Goal: Communication & Community: Answer question/provide support

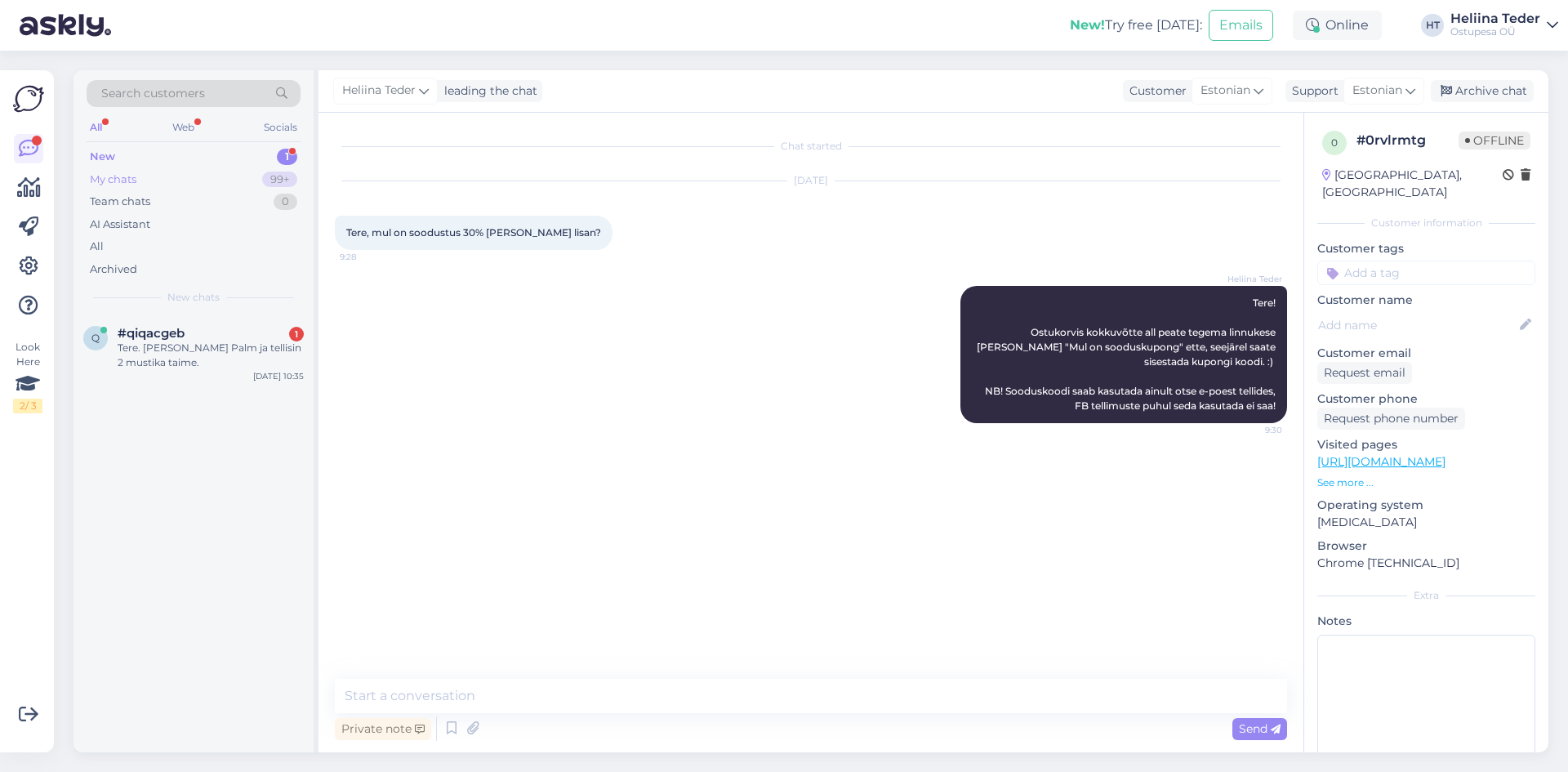
click at [132, 176] on div "My chats" at bounding box center [113, 180] width 46 height 16
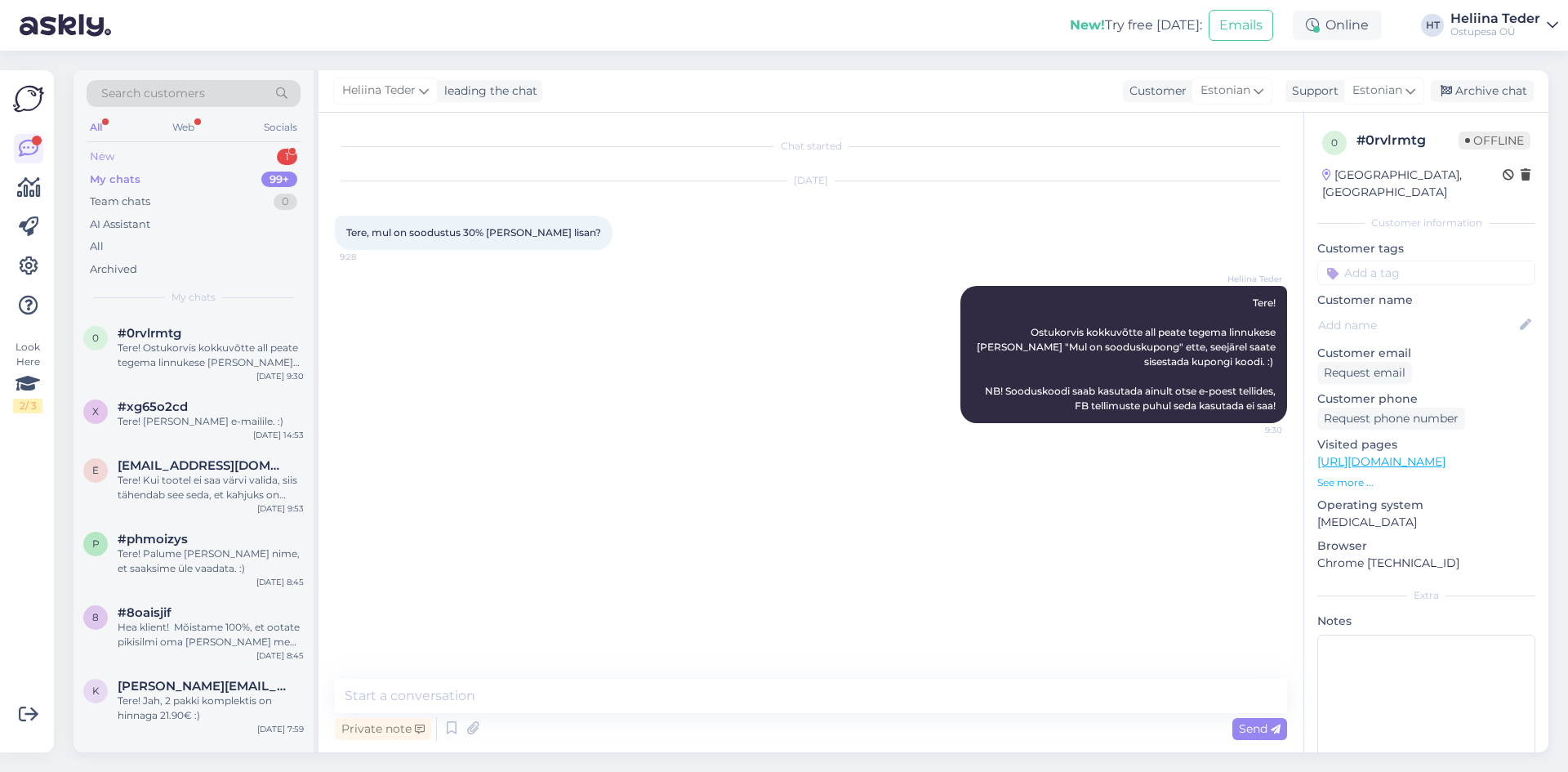
click at [131, 155] on div "New 1" at bounding box center [194, 157] width 214 height 23
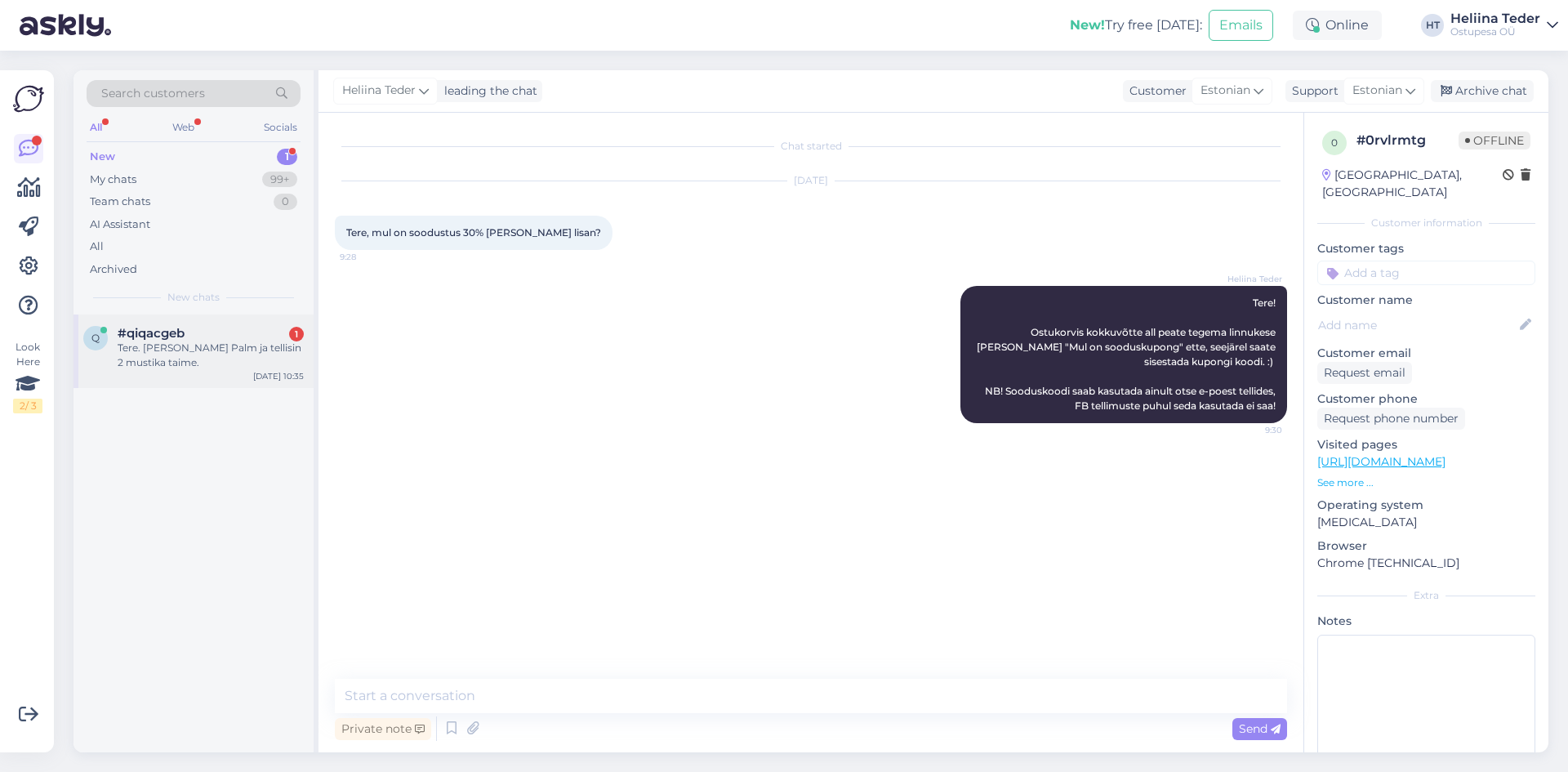
click at [224, 340] on div "#qiqacgeb 1" at bounding box center [211, 333] width 186 height 14
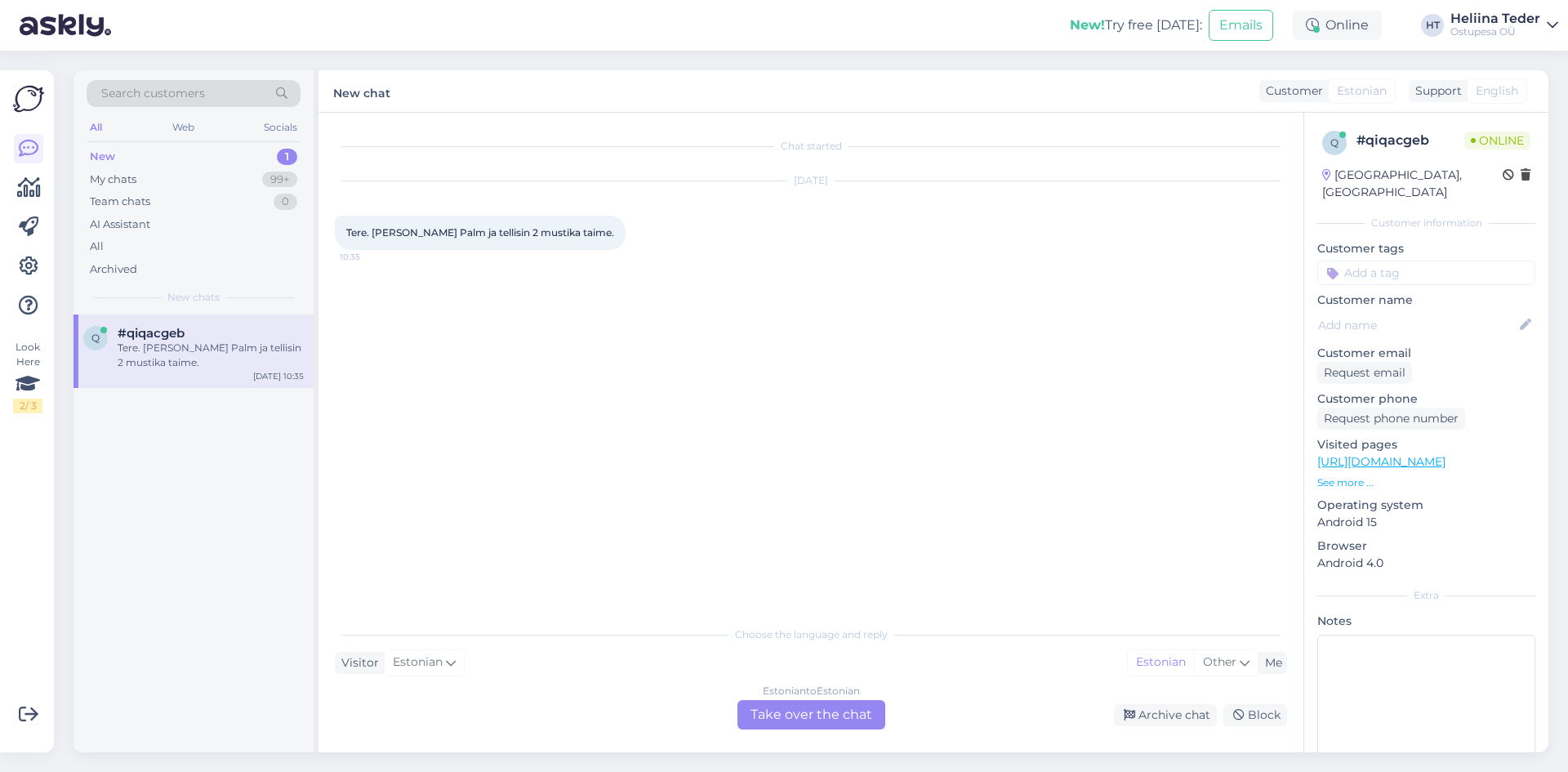
click at [764, 707] on div "Estonian to Estonian Take over the chat" at bounding box center [811, 715] width 147 height 29
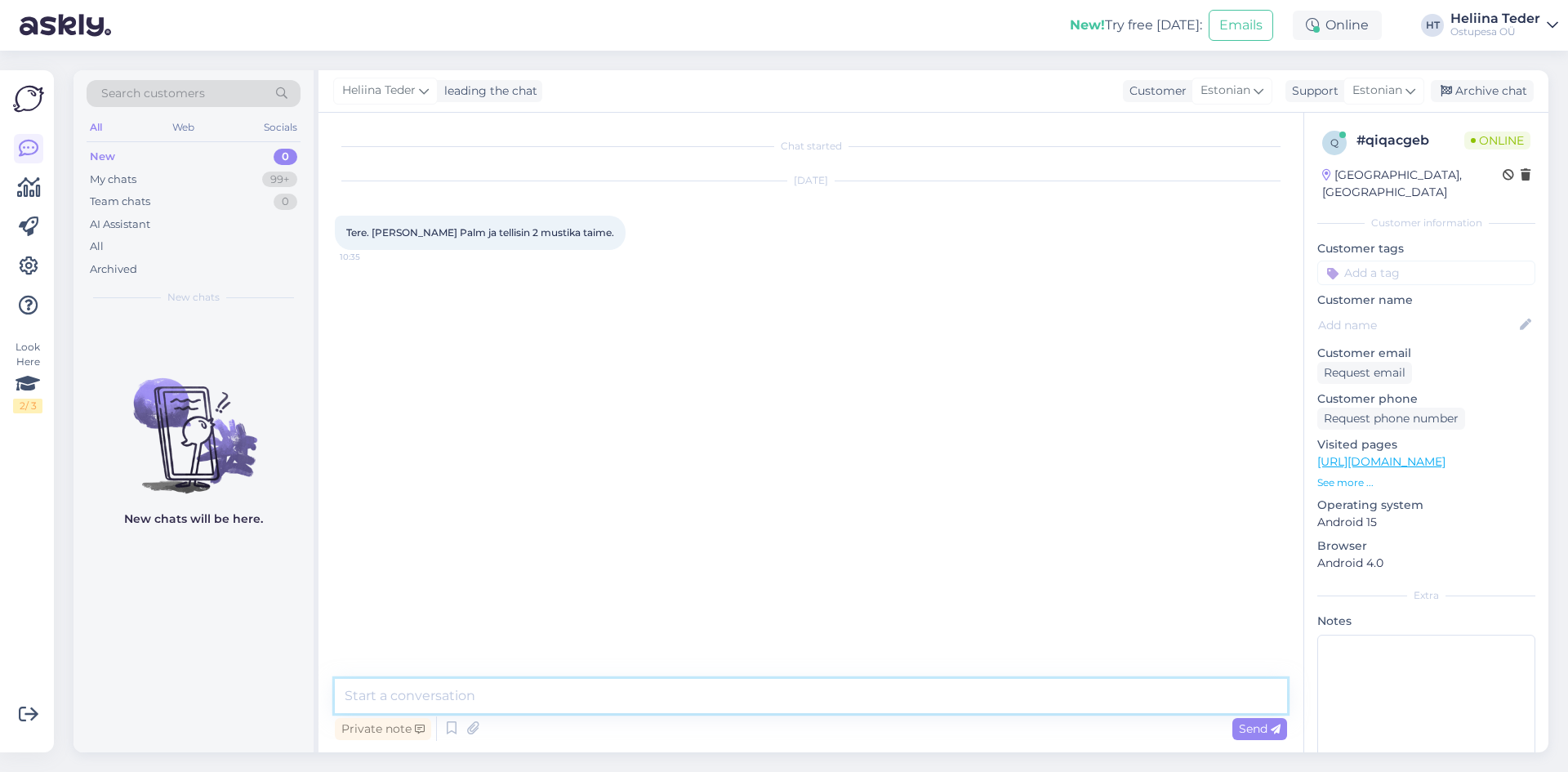
click at [479, 693] on textarea at bounding box center [811, 696] width 952 height 34
type textarea "Tere! Palun edastage [PERSON_NAME] e-maili aadress. :)"
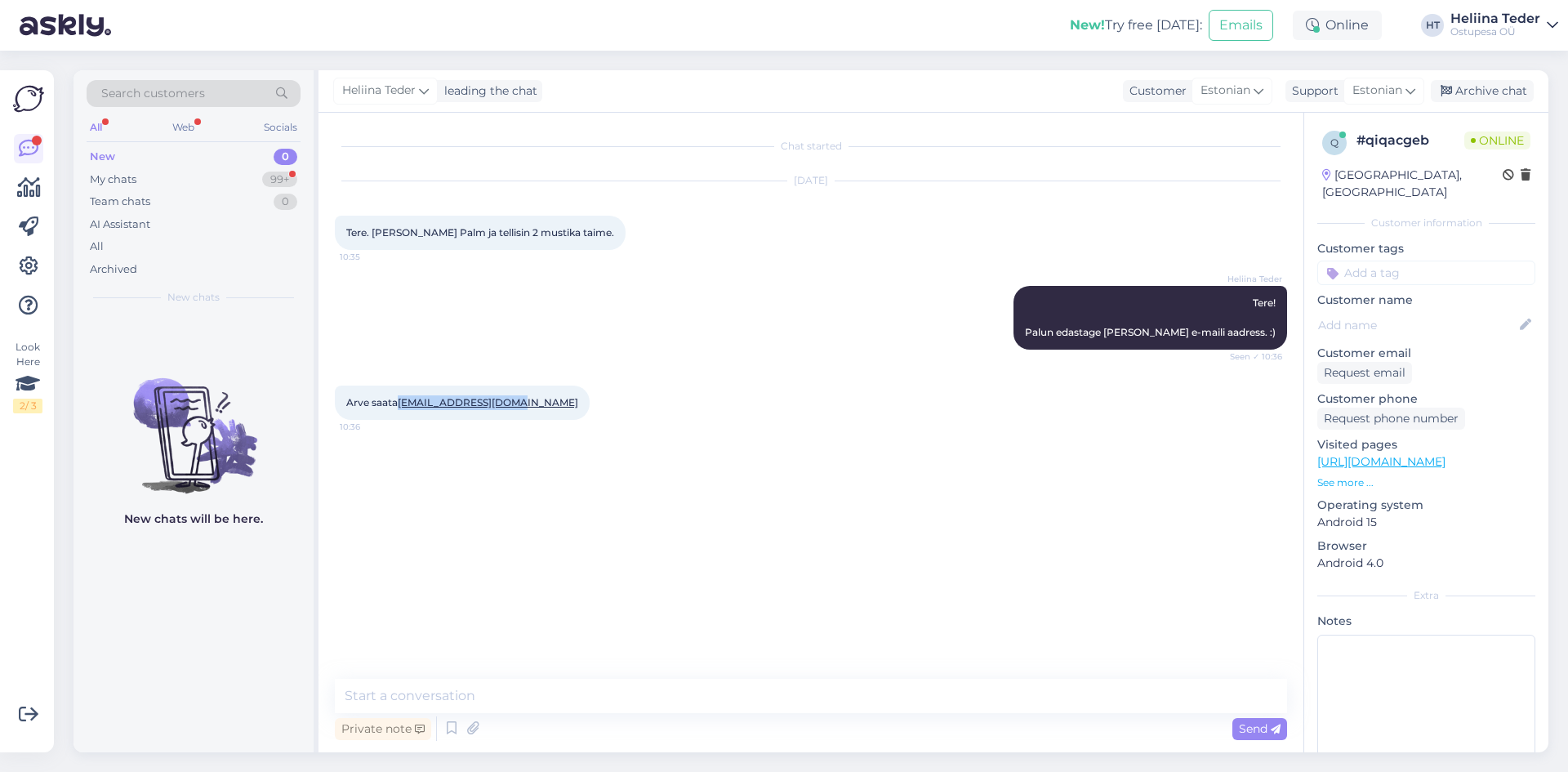
drag, startPoint x: 514, startPoint y: 402, endPoint x: 401, endPoint y: 404, distance: 113.0
click at [401, 403] on div "Arve saata [EMAIL_ADDRESS][DOMAIN_NAME] 10:36" at bounding box center [462, 403] width 255 height 34
copy link "[EMAIL_ADDRESS][DOMAIN_NAME]"
click at [423, 704] on textarea at bounding box center [811, 696] width 952 height 34
type textarea "Täname e-maili eest. Arve peaksite saama 10-15 minuti jooksul e-mailile. :)"
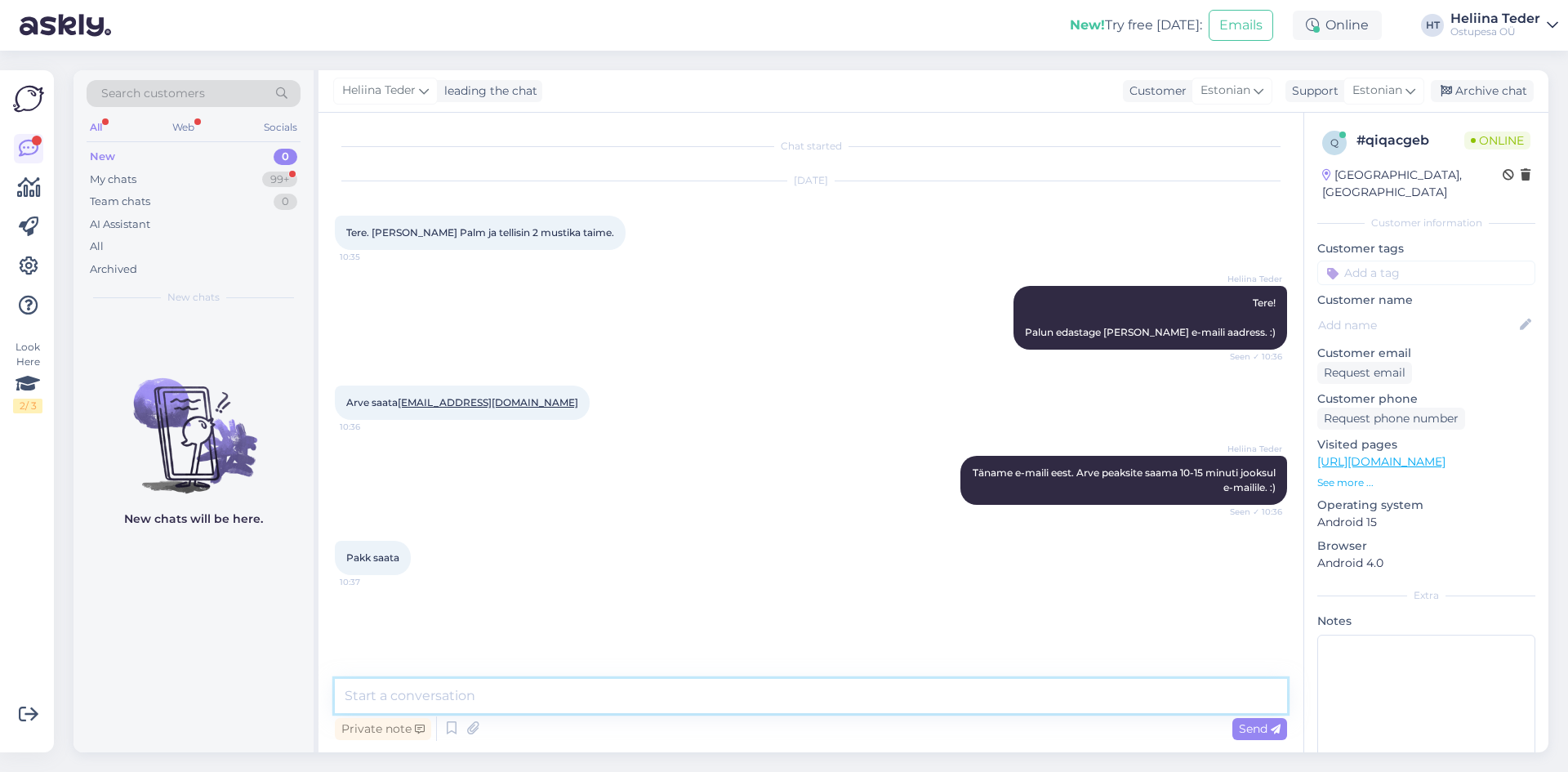
click at [436, 692] on textarea at bounding box center [811, 696] width 952 height 34
type textarea "T"
type textarea "Tarneinfo saate ise arvet tasudes kirja panna, [PERSON_NAME] eraldi kirjutada e…"
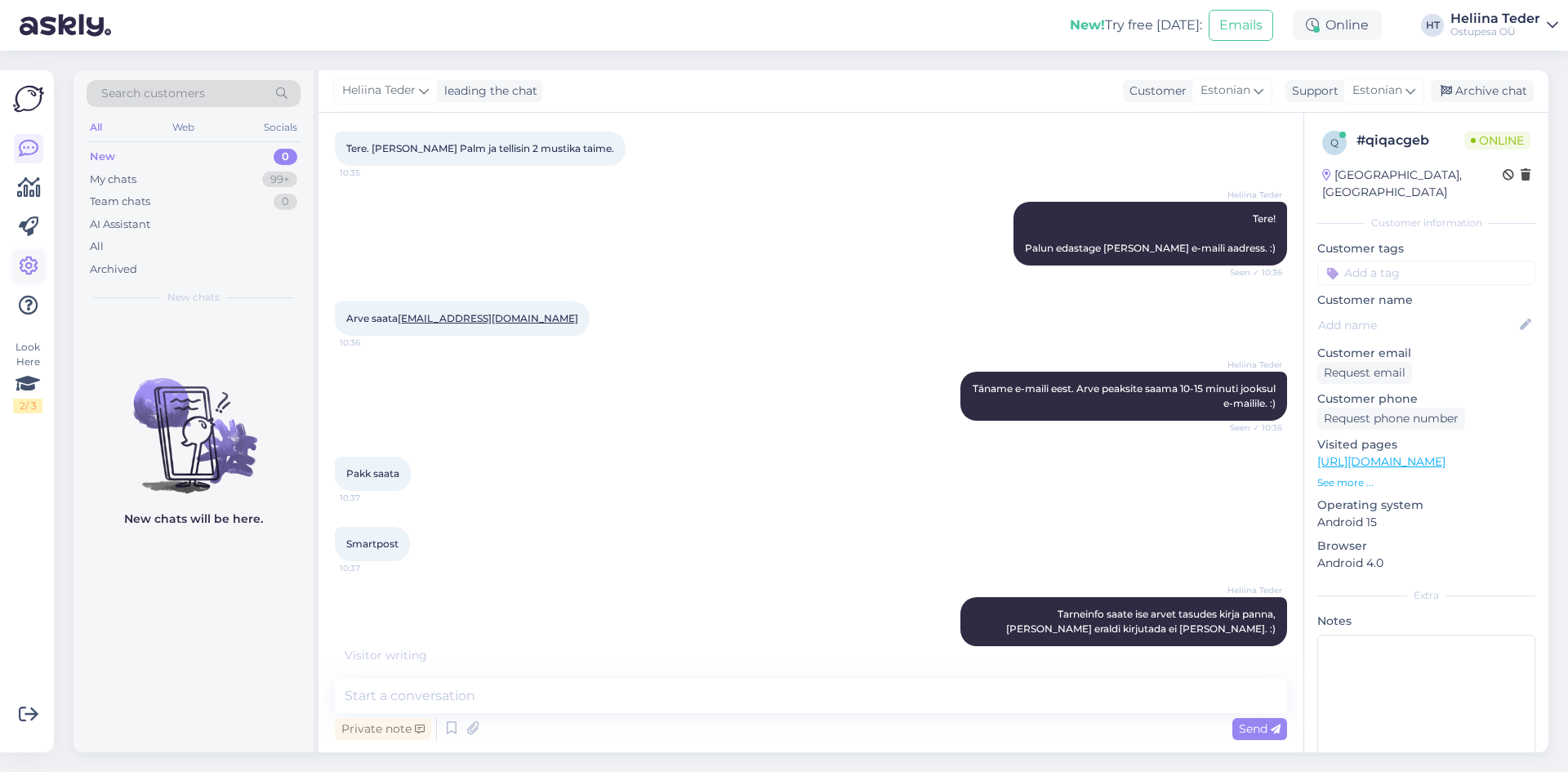
scroll to position [155, 0]
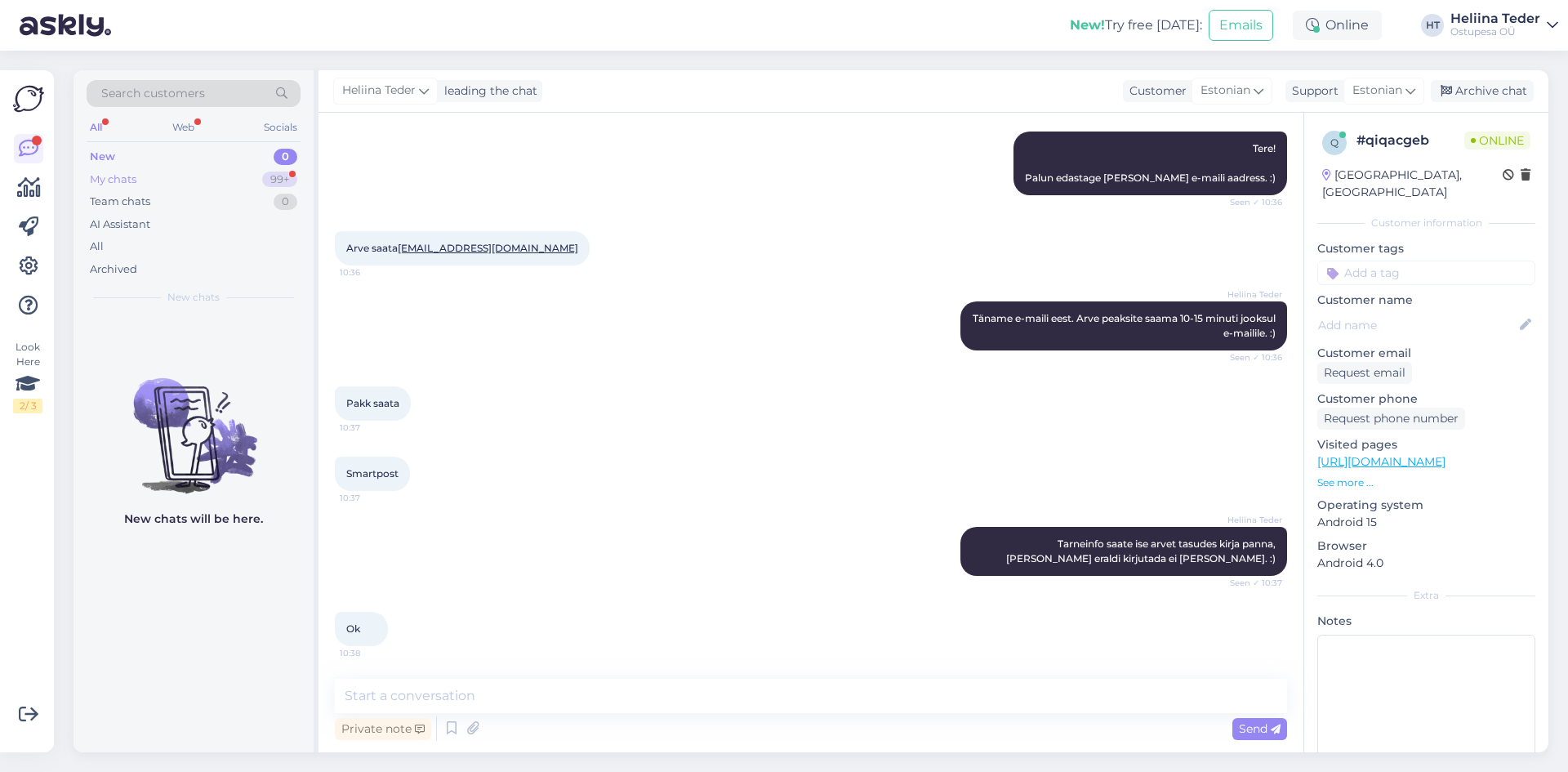
click at [162, 176] on div "My chats 99+" at bounding box center [194, 180] width 214 height 23
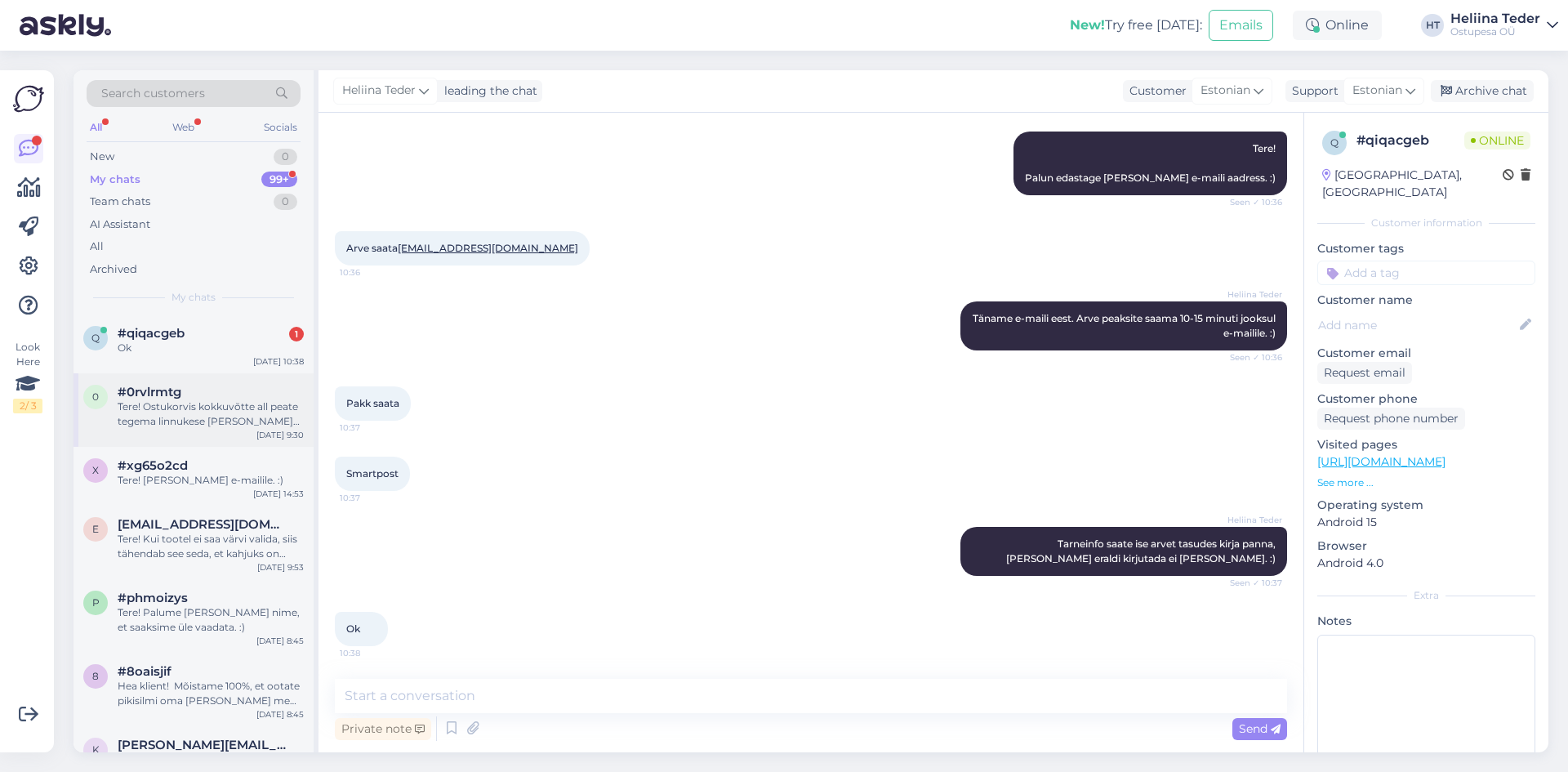
click at [150, 373] on div "0 #0rvlrmtg Tere! Ostukorvis kokkuvõtte all peate tegema linnukese [PERSON_NAME…" at bounding box center [193, 410] width 240 height 73
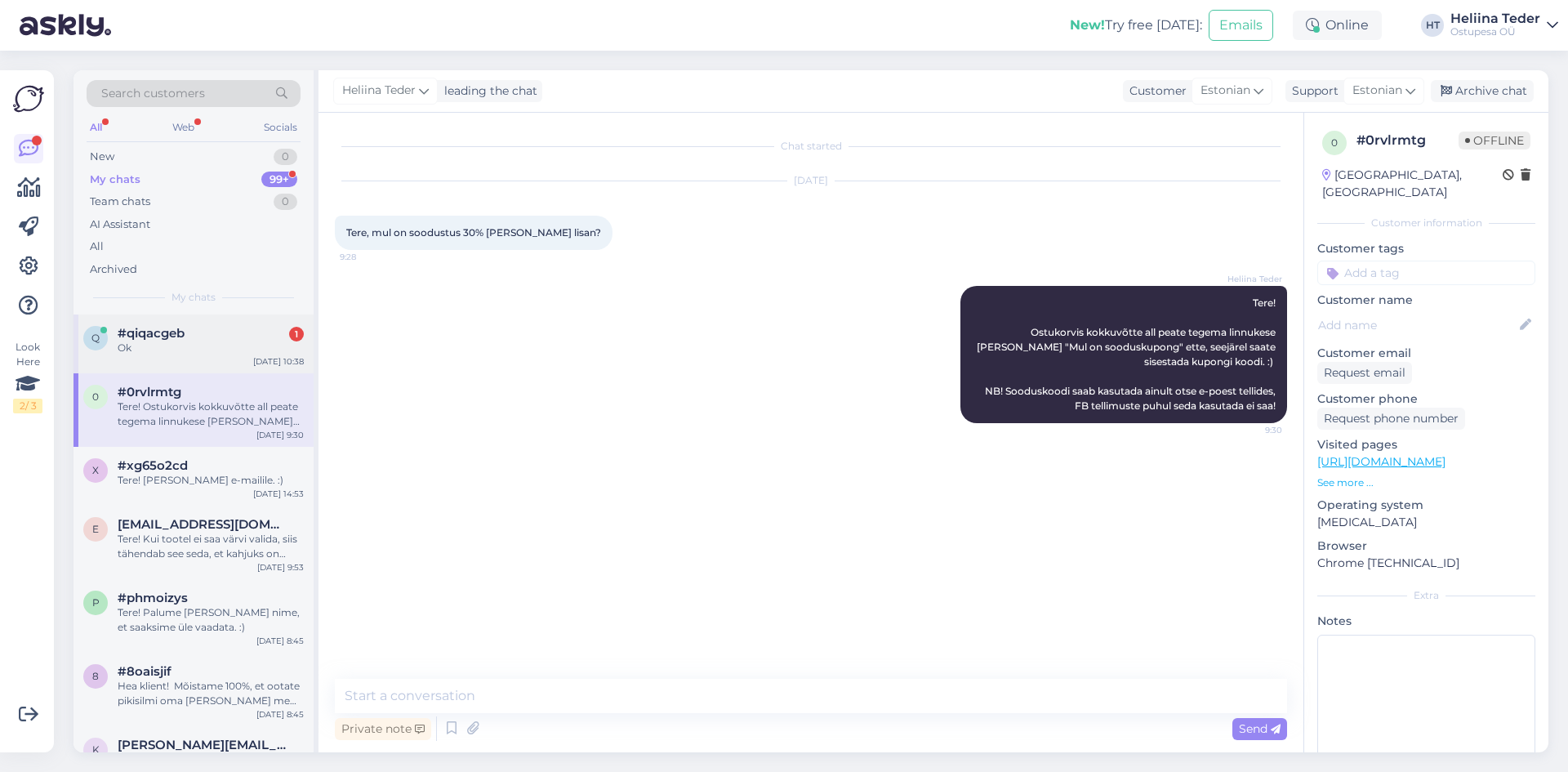
scroll to position [0, 0]
click at [153, 356] on div "q #qiqacgeb 1 Ok [DATE] 10:38" at bounding box center [193, 344] width 240 height 59
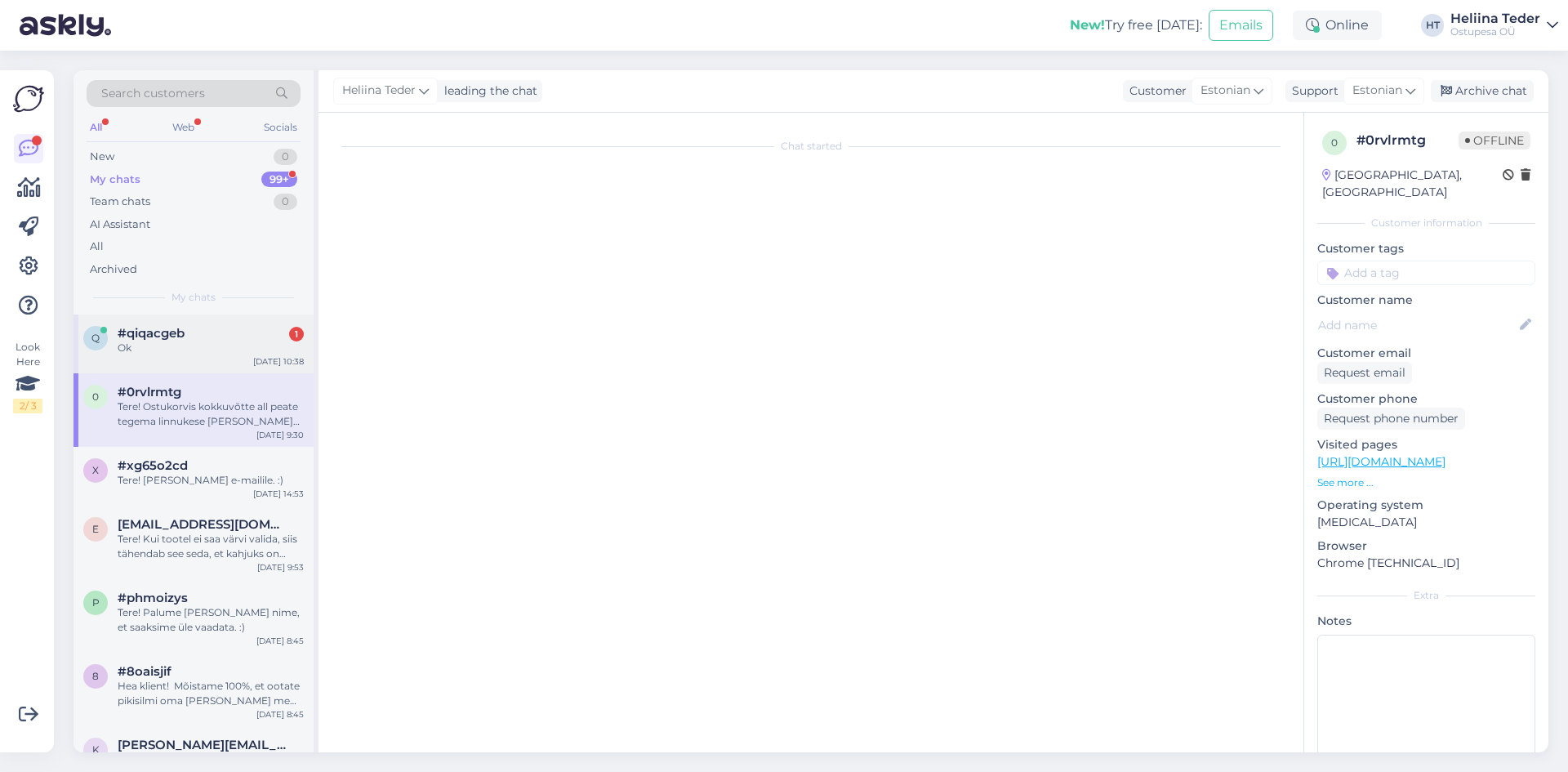
scroll to position [155, 0]
